Goal: Task Accomplishment & Management: Manage account settings

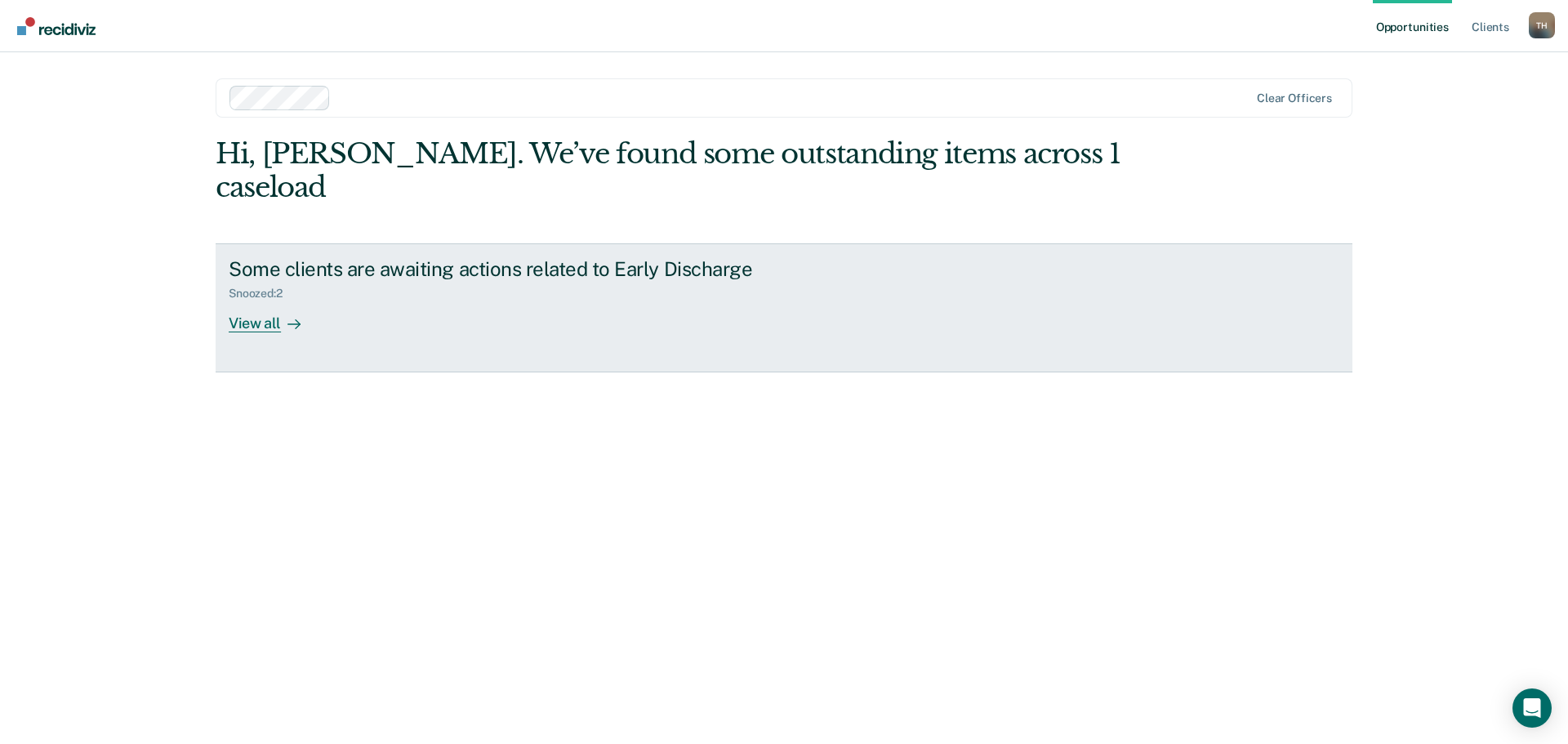
click at [259, 301] on div "View all" at bounding box center [275, 317] width 92 height 32
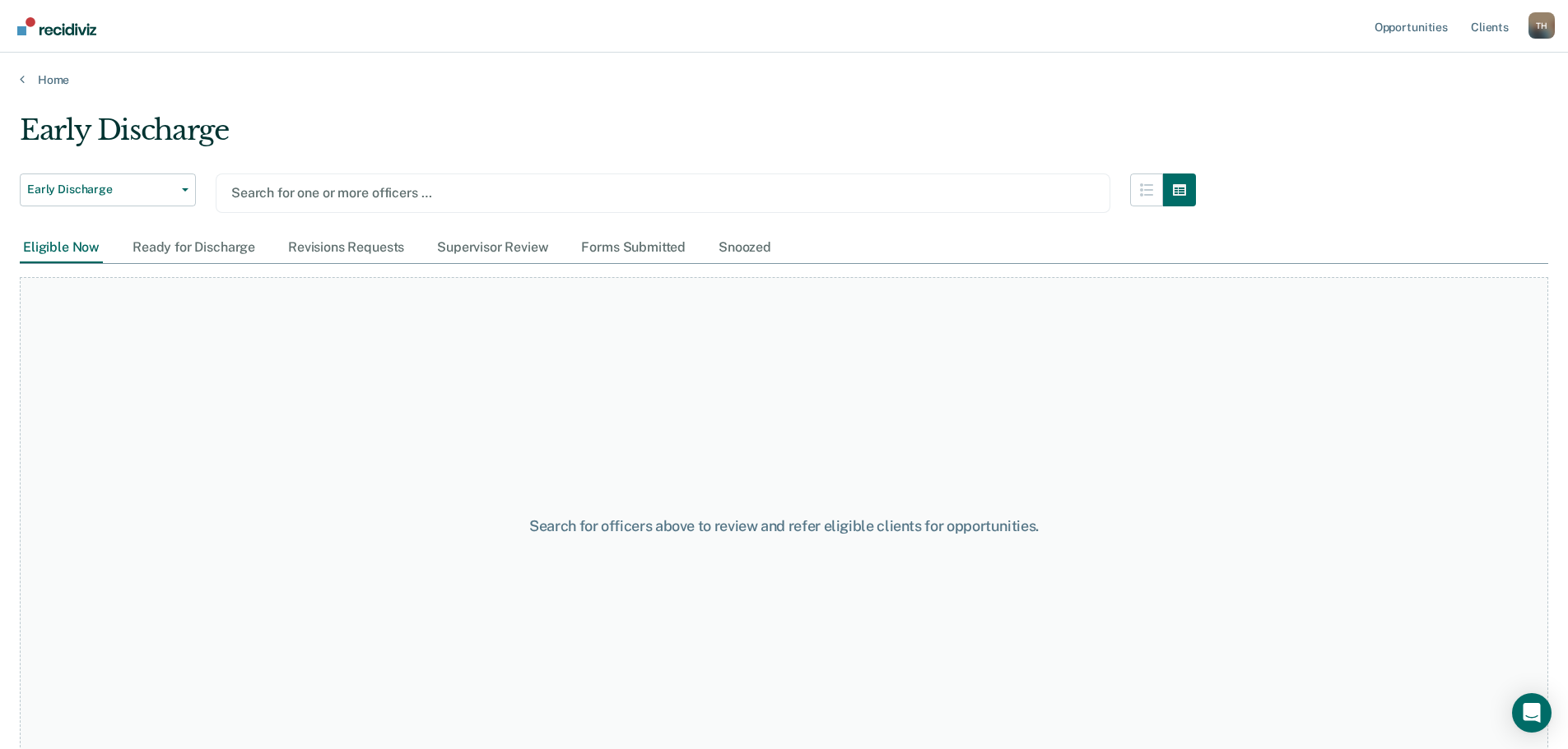
click at [308, 193] on div at bounding box center [663, 192] width 864 height 19
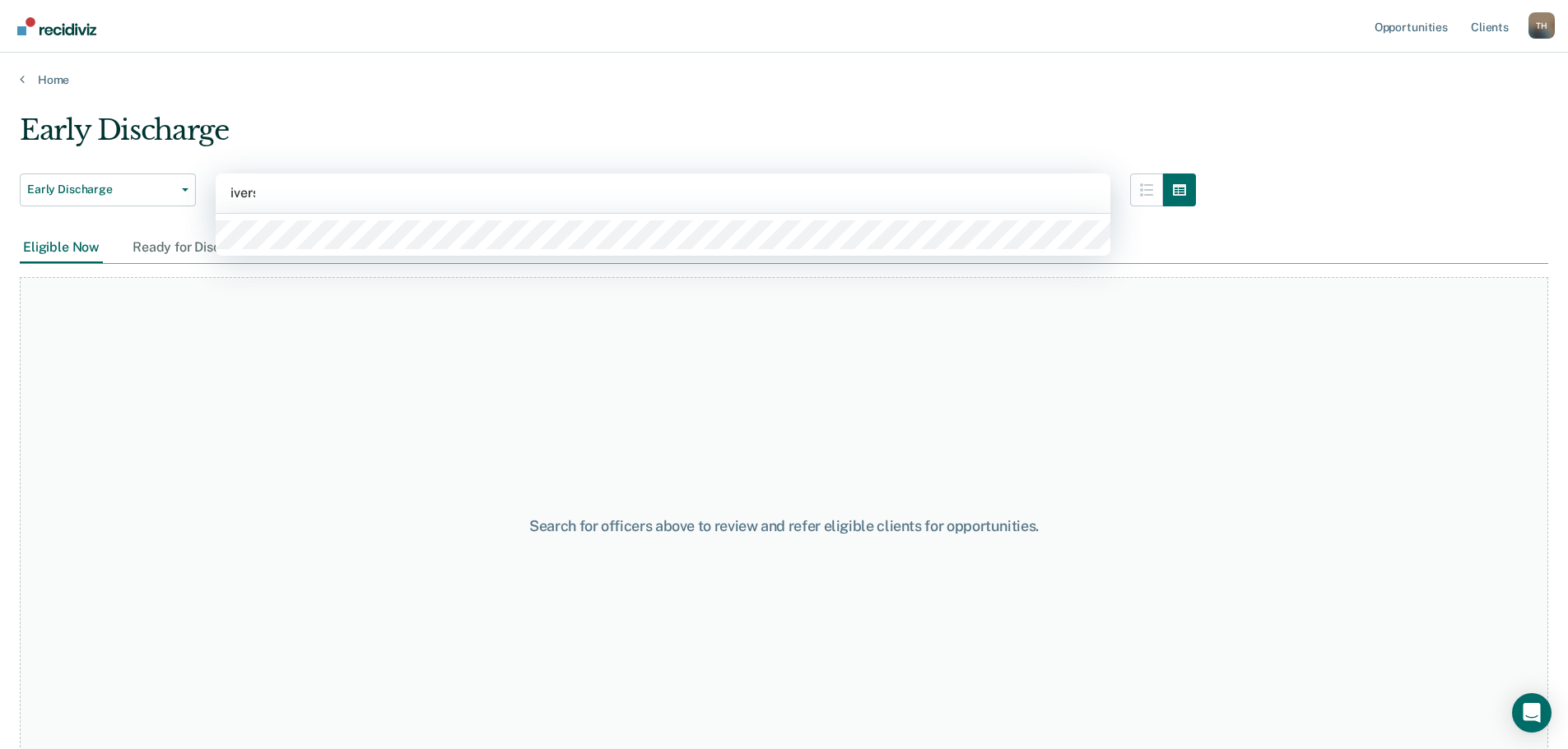
type input "[PERSON_NAME]"
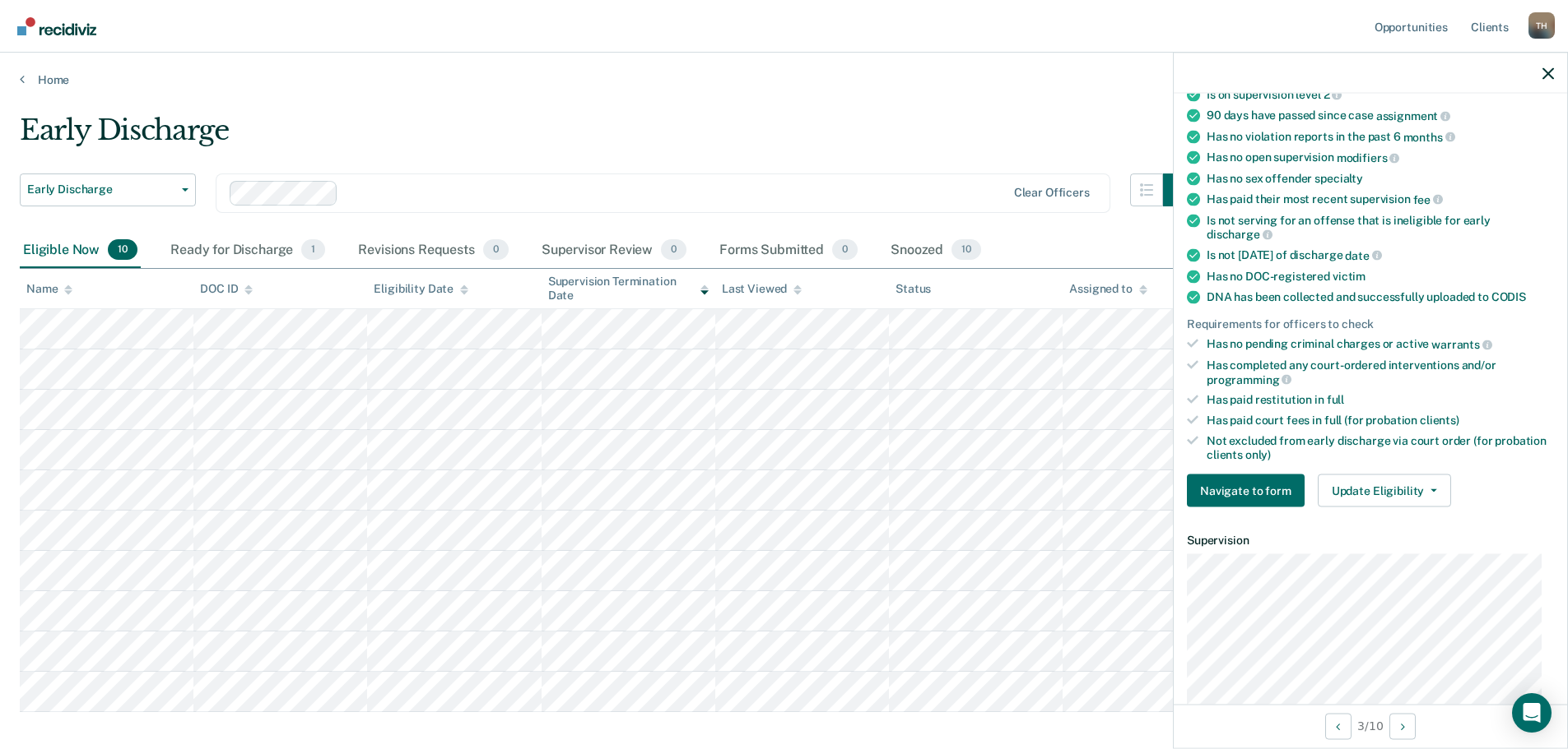
scroll to position [329, 0]
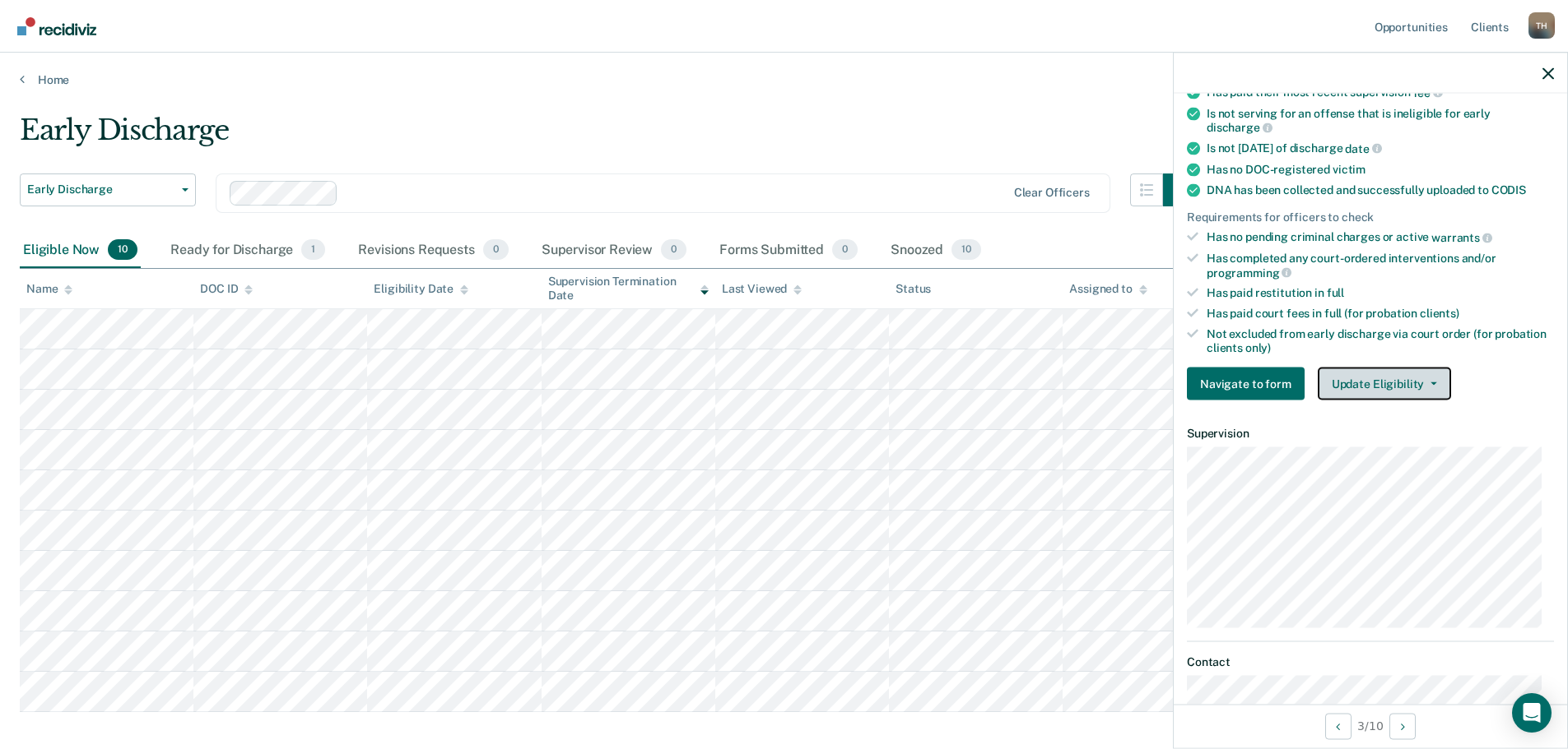
click at [1428, 379] on button "Update Eligibility" at bounding box center [1384, 384] width 133 height 33
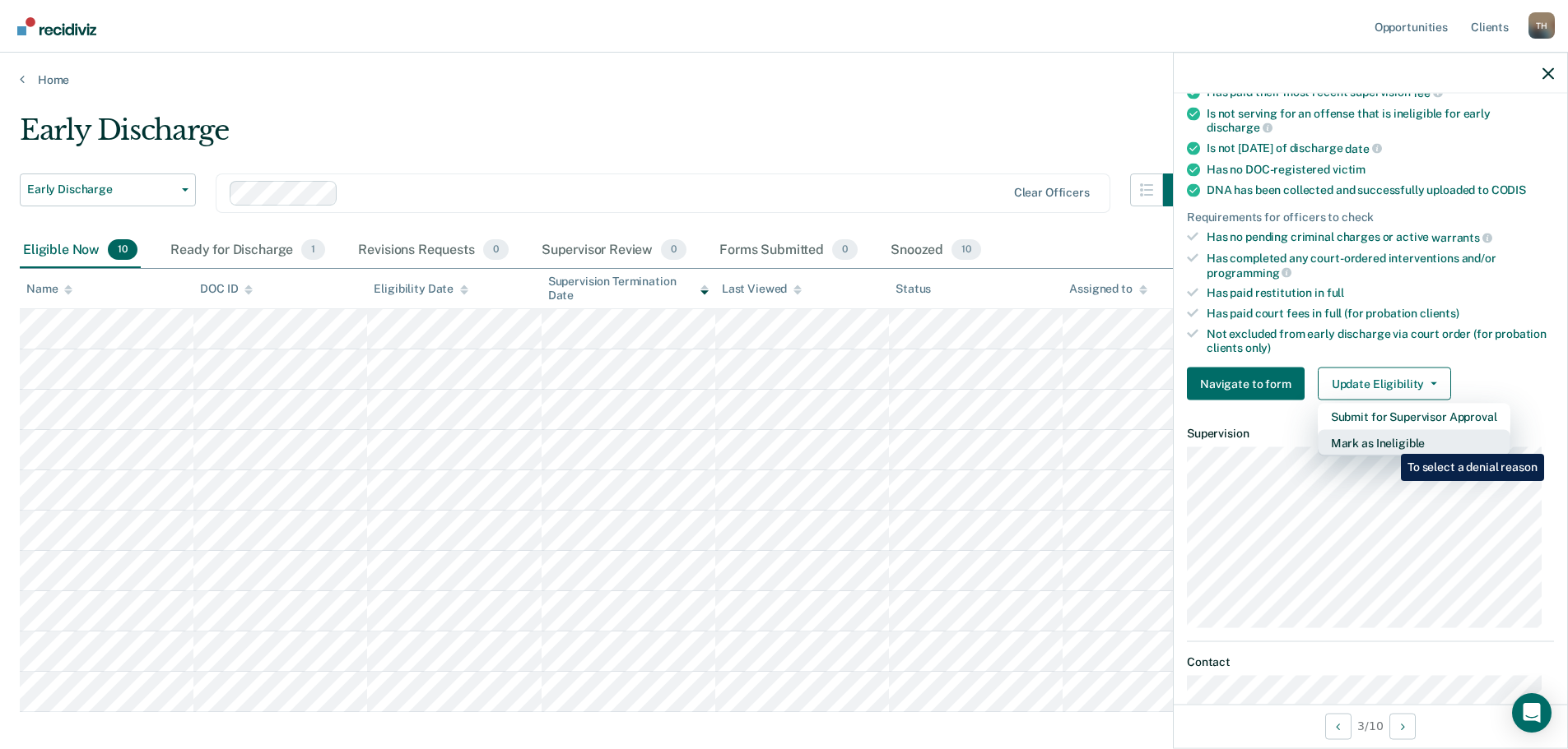
click at [1389, 441] on button "Mark as Ineligible" at bounding box center [1414, 443] width 192 height 27
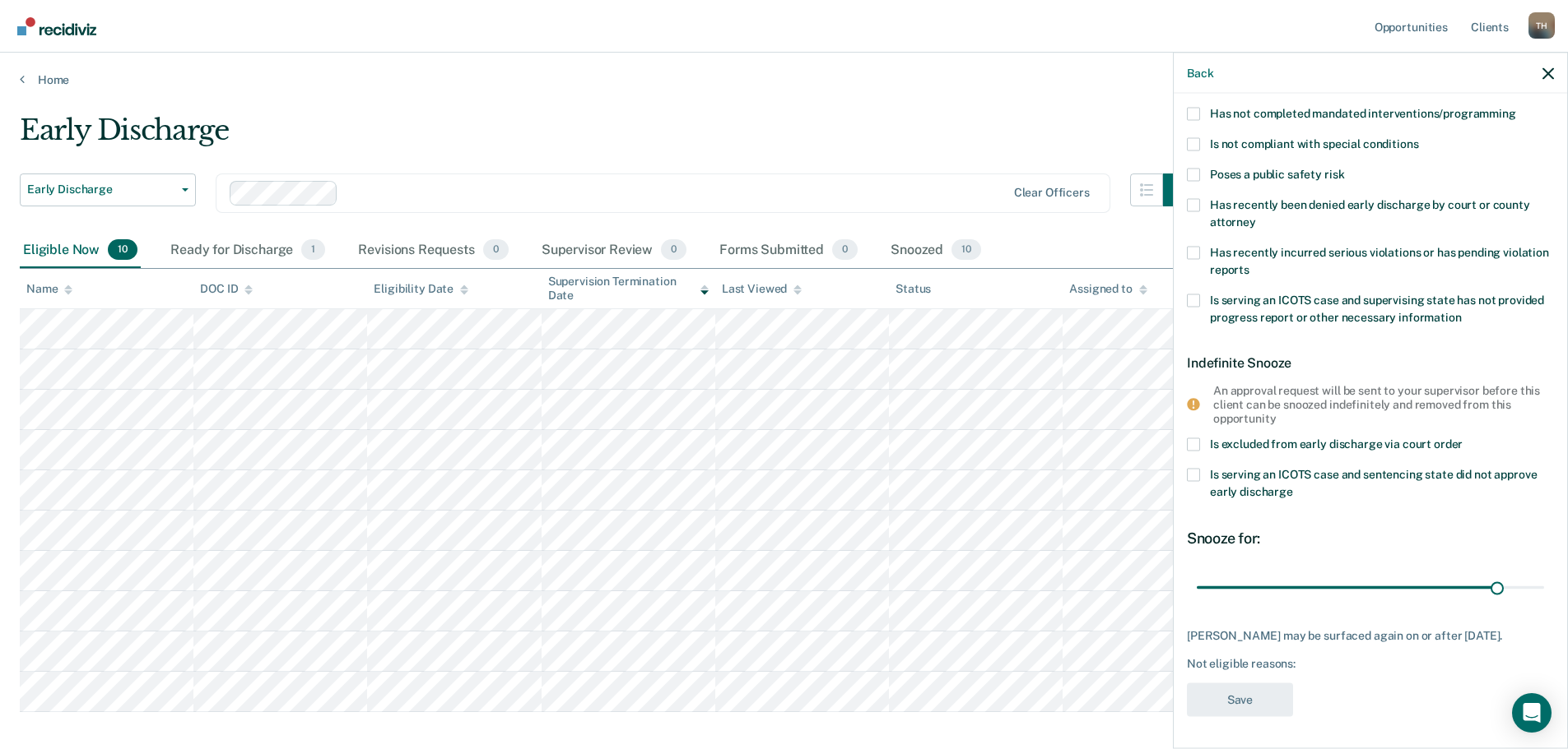
drag, startPoint x: 1256, startPoint y: 222, endPoint x: 1207, endPoint y: 205, distance: 51.9
click at [1207, 205] on label "Has recently been denied early discharge by court or county attorney" at bounding box center [1370, 215] width 367 height 35
click at [1256, 215] on input "Has recently been denied early discharge by court or county attorney" at bounding box center [1256, 215] width 0 height 0
click at [1195, 199] on span at bounding box center [1193, 205] width 13 height 13
click at [1256, 215] on input "Has recently been denied early discharge by court or county attorney" at bounding box center [1256, 215] width 0 height 0
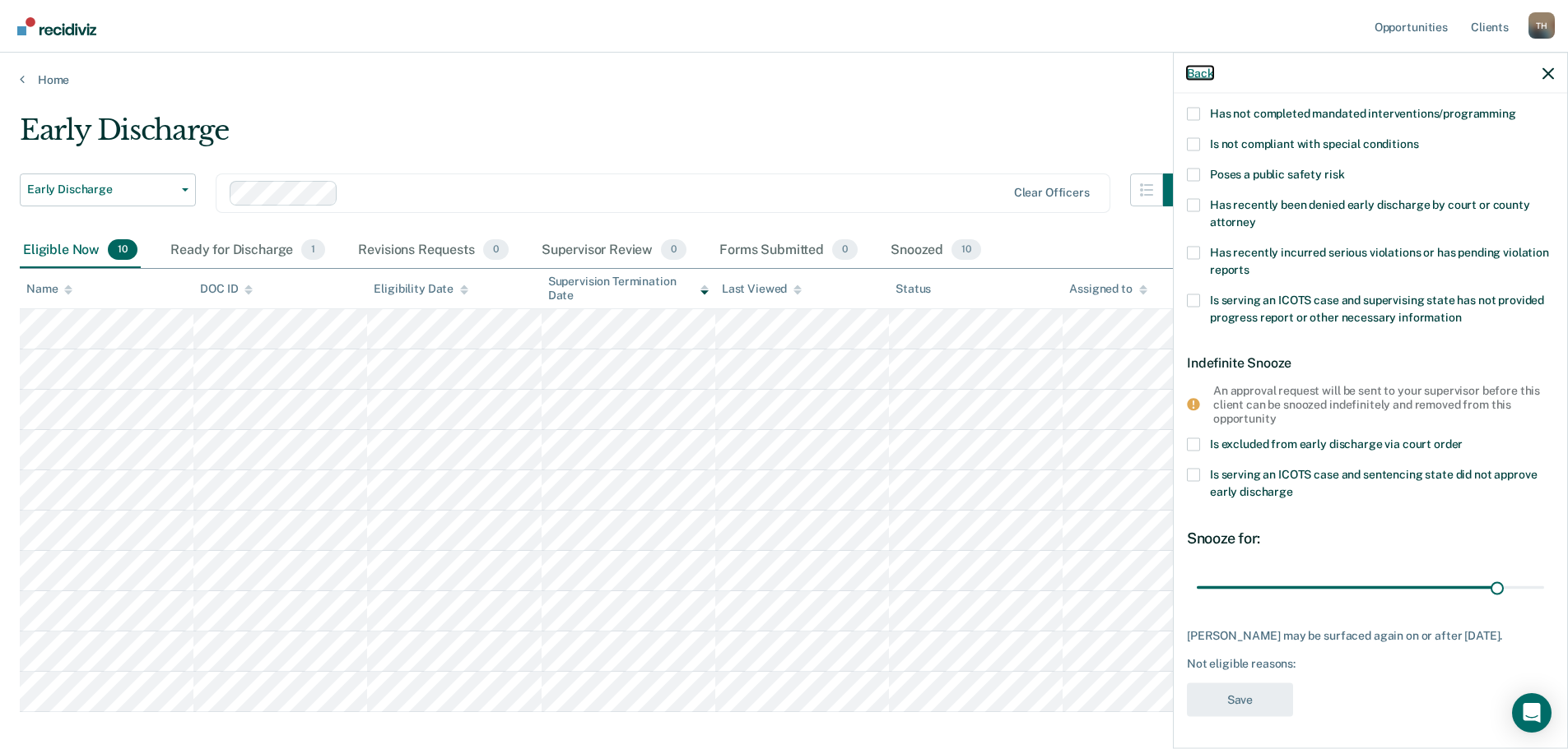
click at [1203, 74] on button "Back" at bounding box center [1200, 73] width 27 height 14
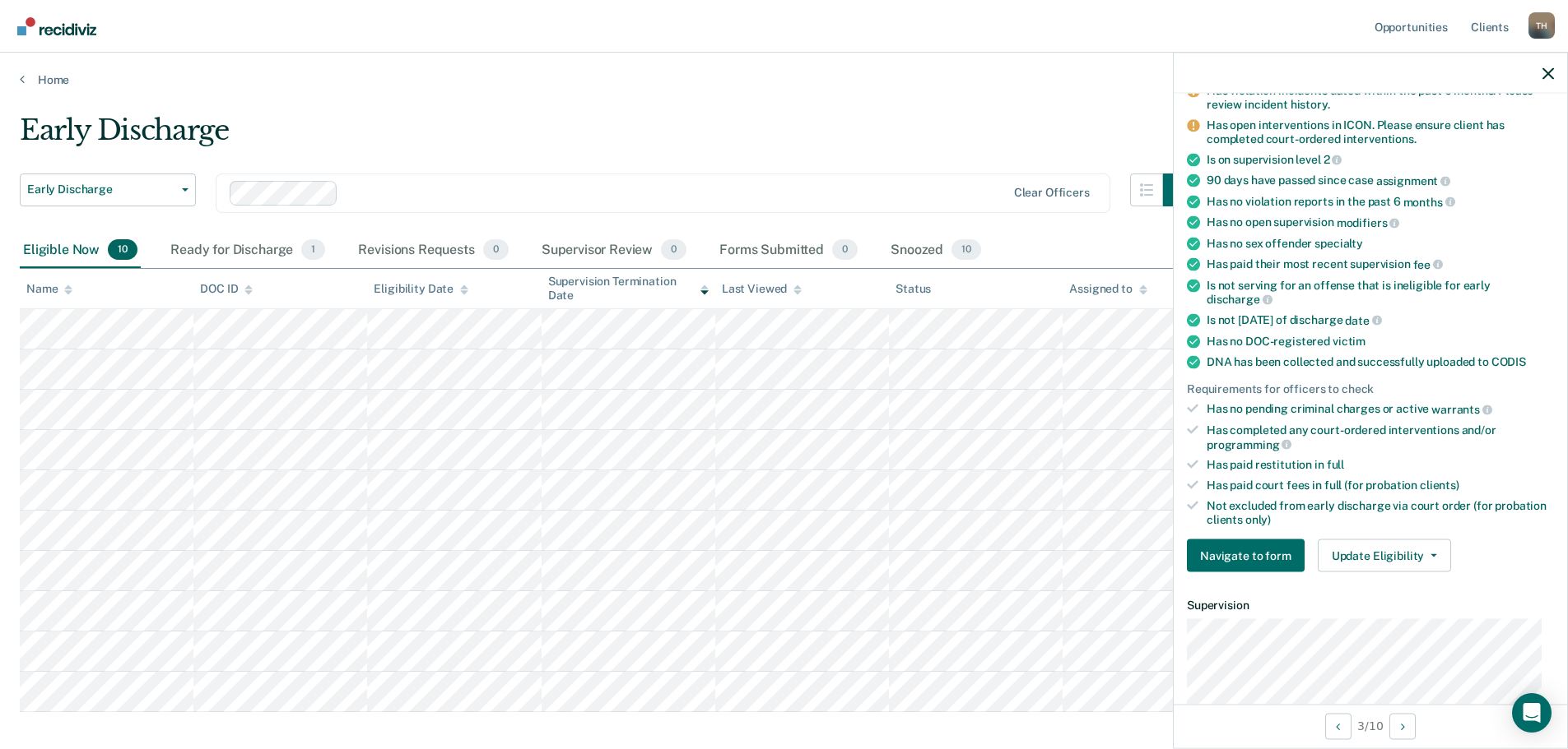
scroll to position [0, 0]
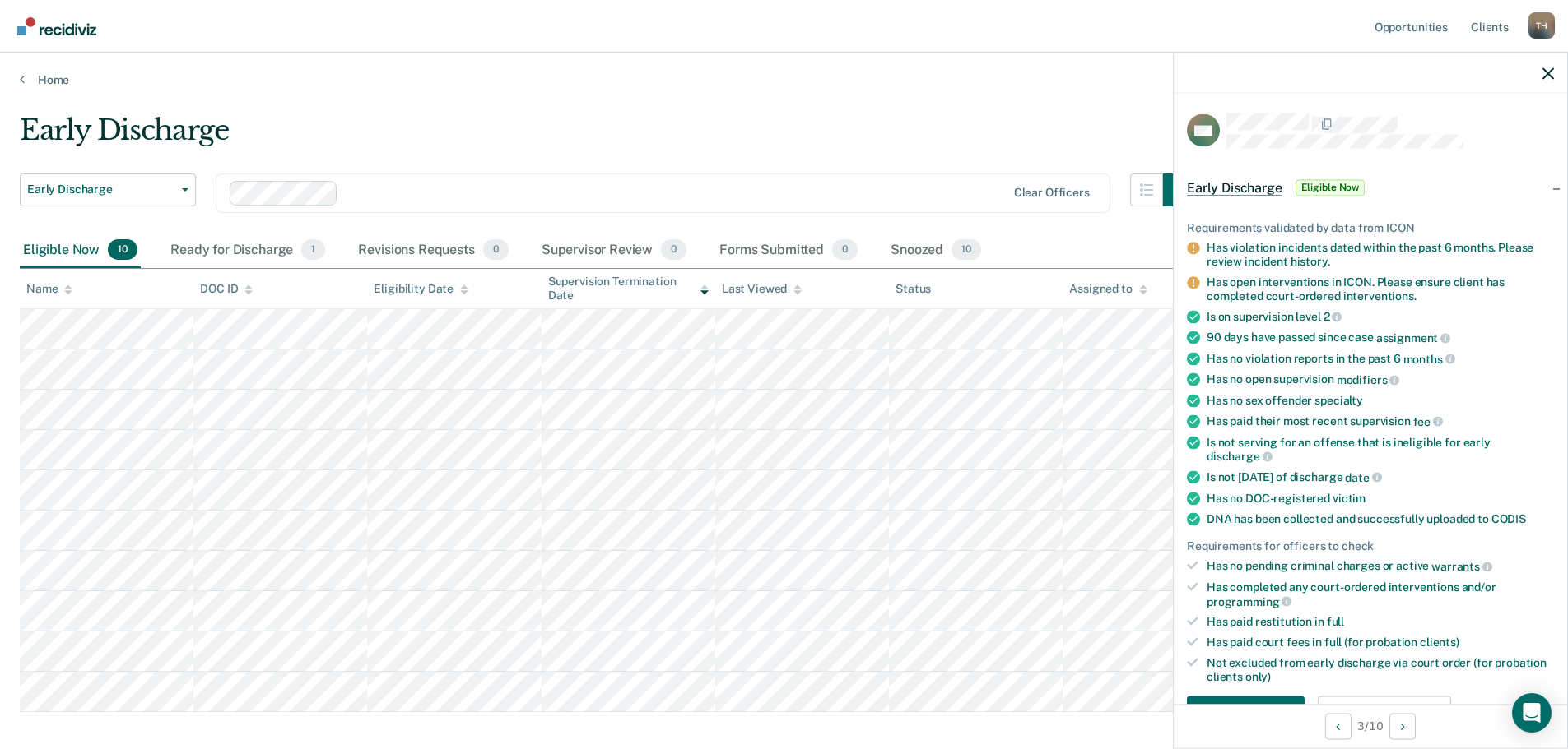
click at [1548, 65] on div at bounding box center [1370, 73] width 394 height 41
click at [1554, 75] on div at bounding box center [1370, 73] width 394 height 41
click at [1548, 74] on icon "button" at bounding box center [1548, 73] width 12 height 12
